Goal: Task Accomplishment & Management: Complete application form

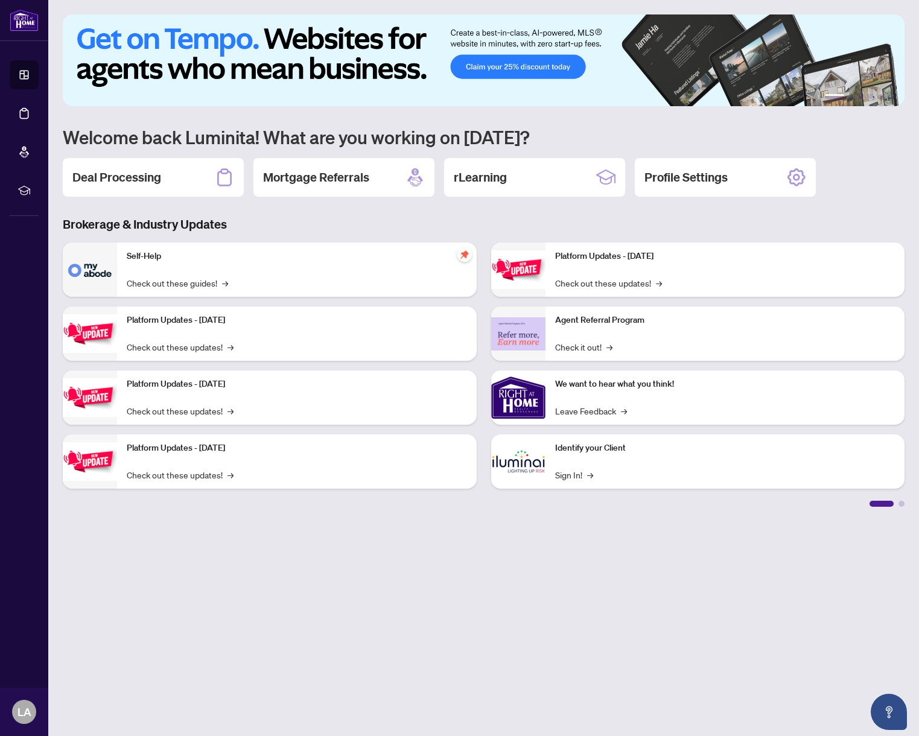
click at [129, 171] on h2 "Deal Processing" at bounding box center [116, 177] width 89 height 17
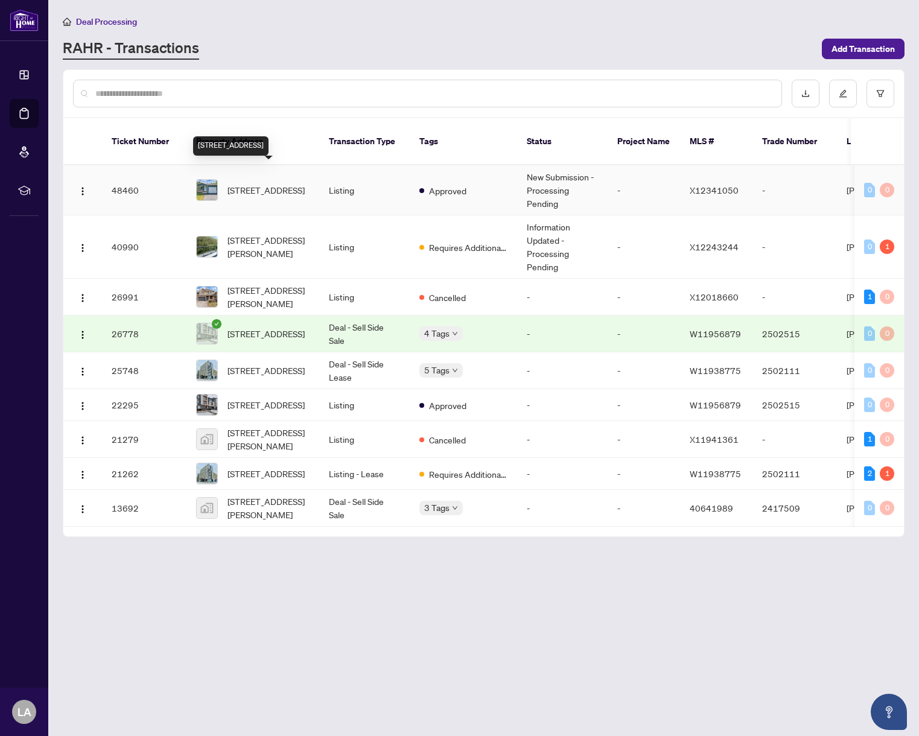
click at [263, 183] on span "[STREET_ADDRESS]" at bounding box center [265, 189] width 77 height 13
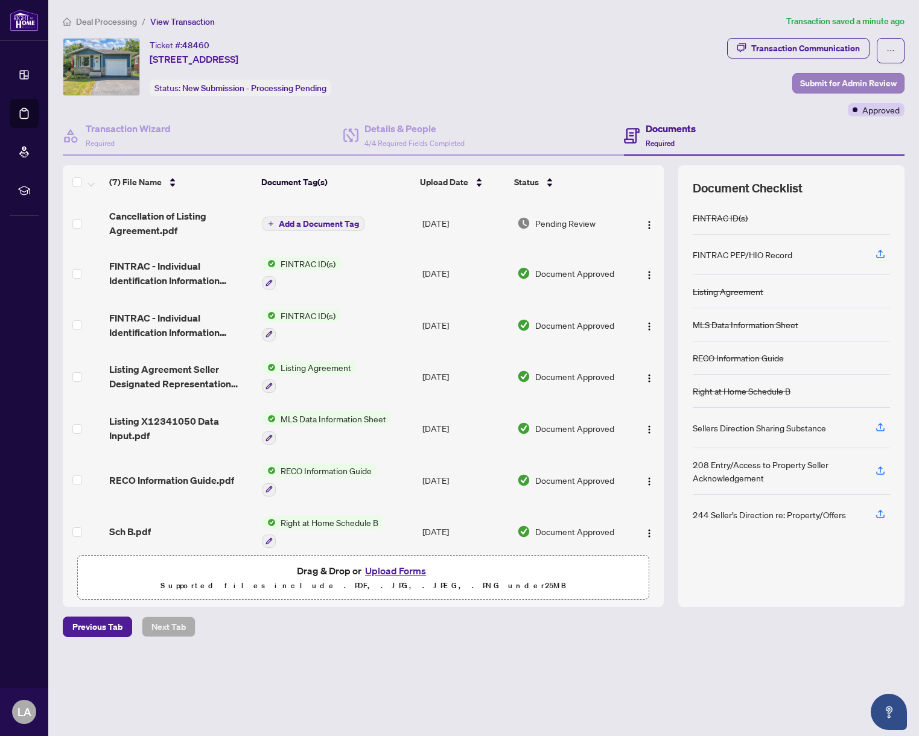
click at [867, 81] on span "Submit for Admin Review" at bounding box center [848, 83] width 96 height 19
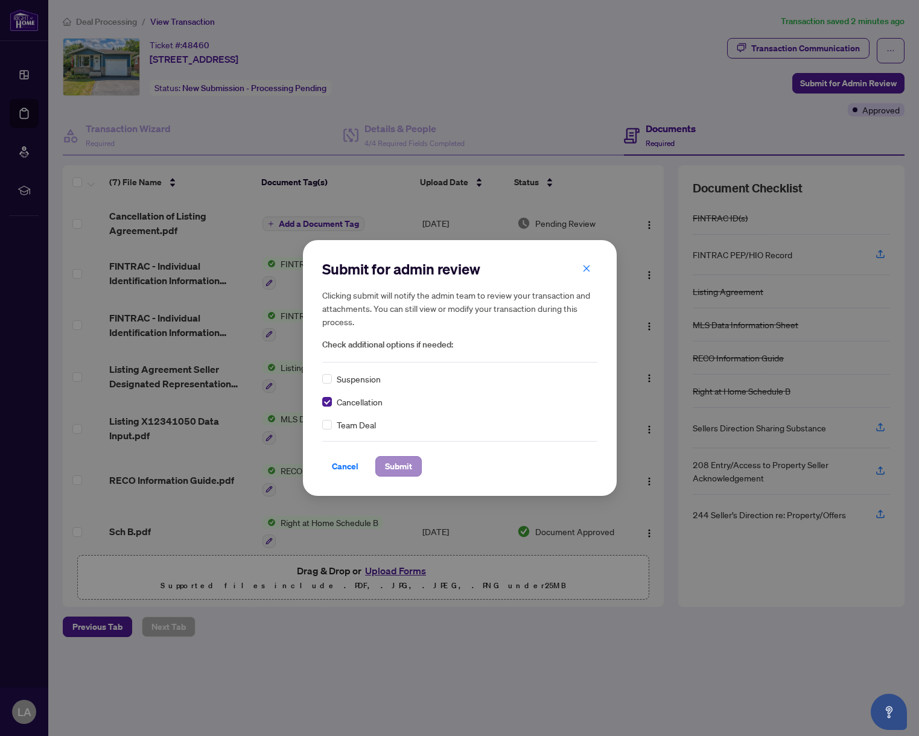
drag, startPoint x: 400, startPoint y: 466, endPoint x: 404, endPoint y: 460, distance: 7.4
click at [400, 466] on span "Submit" at bounding box center [398, 466] width 27 height 19
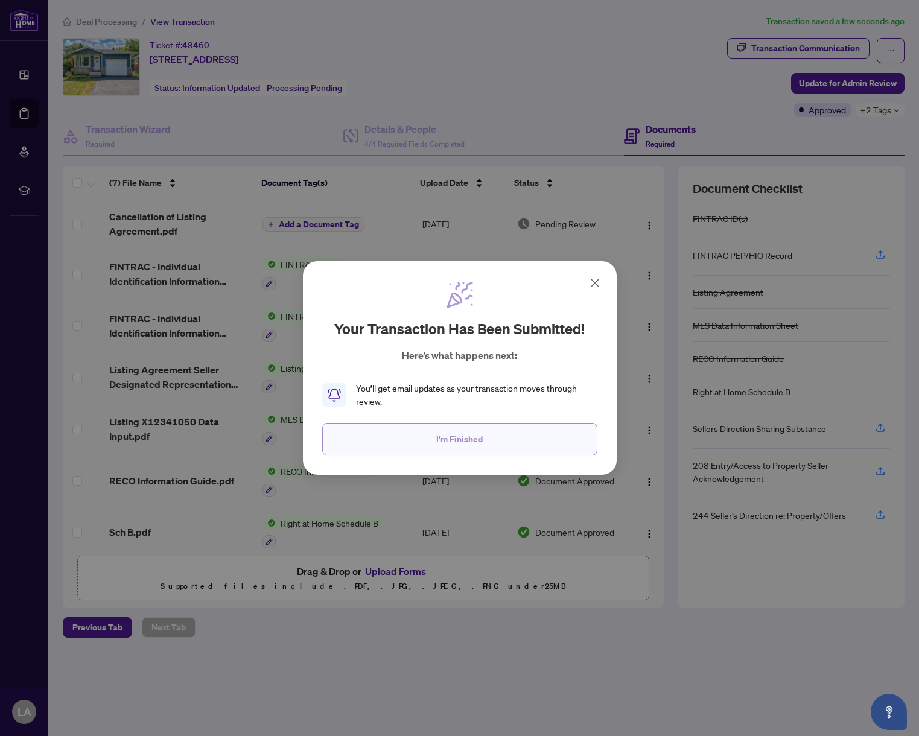
click at [455, 439] on span "I'm Finished" at bounding box center [459, 438] width 46 height 19
